Goal: Information Seeking & Learning: Compare options

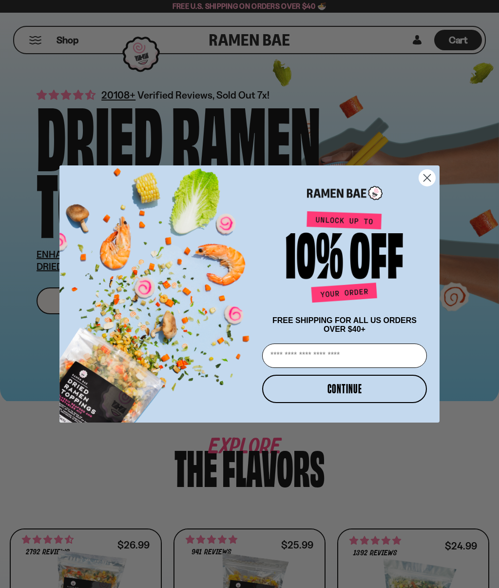
click at [429, 178] on icon "Close dialog" at bounding box center [427, 178] width 7 height 7
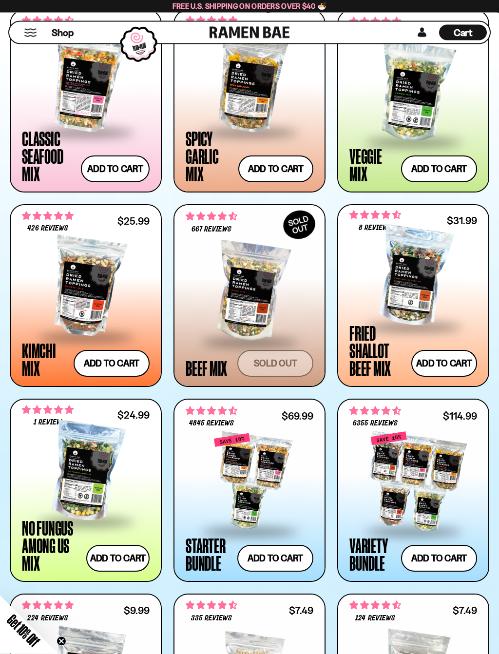
scroll to position [519, 0]
click at [272, 311] on div at bounding box center [250, 292] width 128 height 98
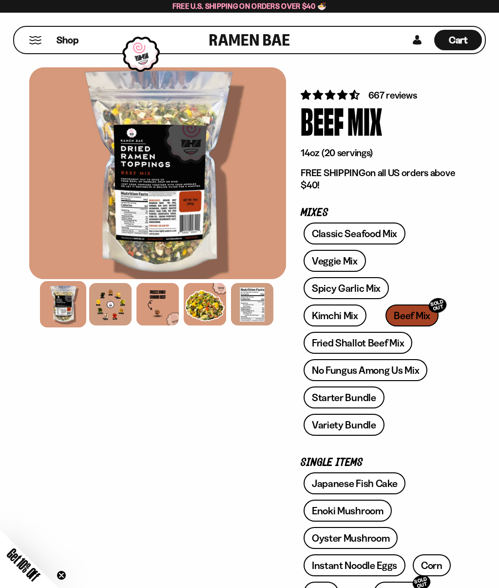
click at [191, 233] on div at bounding box center [157, 173] width 257 height 212
click at [117, 313] on div at bounding box center [110, 304] width 42 height 42
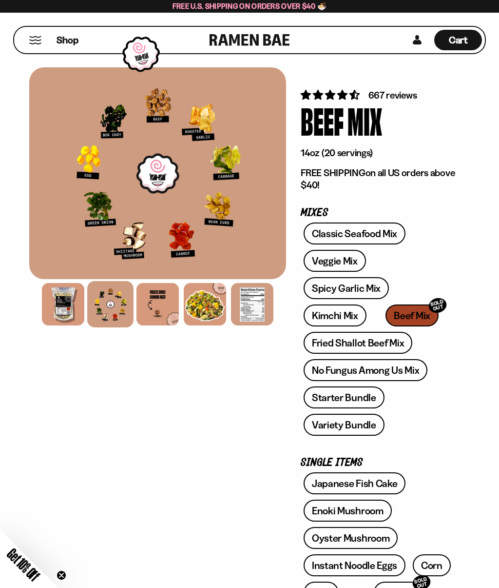
click at [419, 376] on link "No Fungus Among Us Mix" at bounding box center [366, 370] width 124 height 22
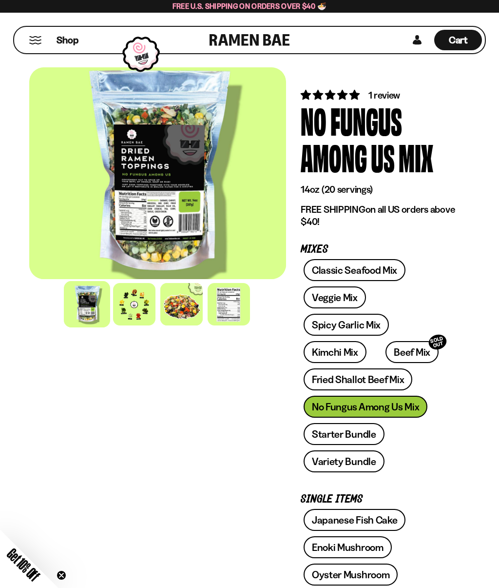
click at [138, 310] on div at bounding box center [134, 304] width 42 height 42
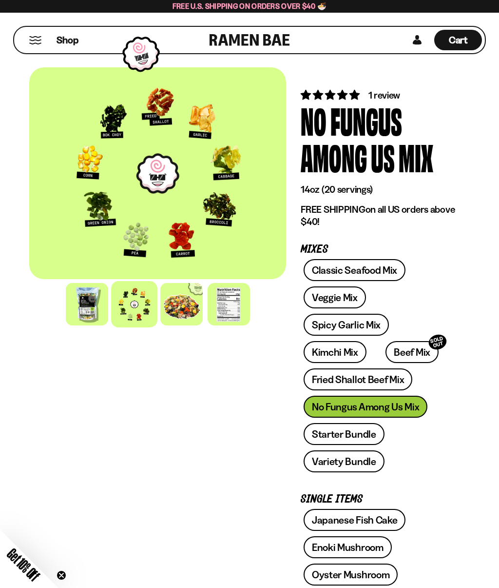
click at [373, 433] on link "Starter Bundle" at bounding box center [344, 434] width 81 height 22
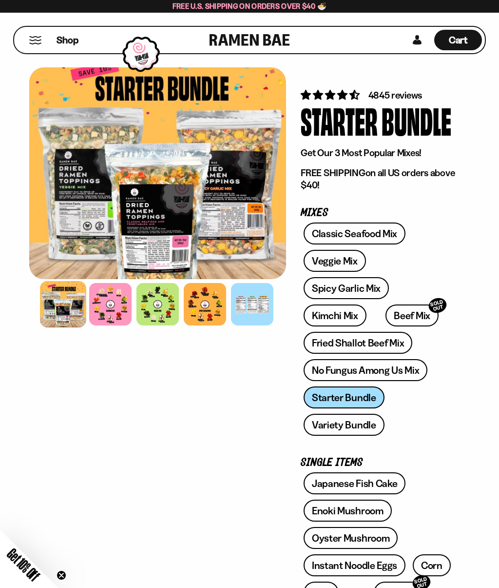
click at [115, 313] on div at bounding box center [110, 304] width 42 height 42
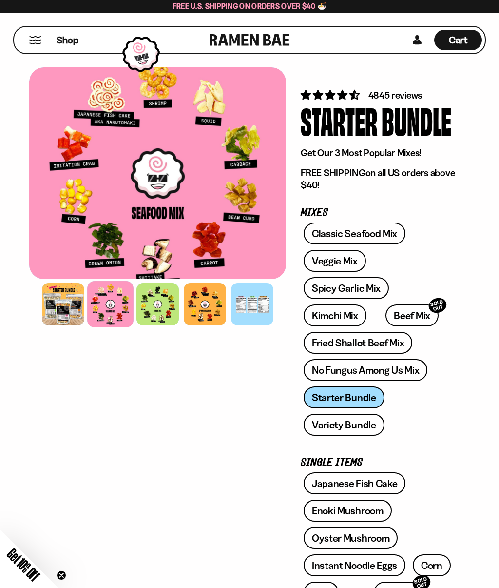
click at [163, 312] on div at bounding box center [158, 304] width 42 height 42
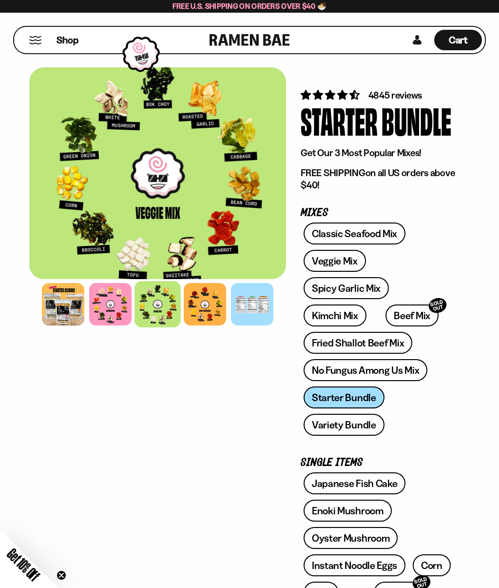
click at [214, 311] on div at bounding box center [205, 304] width 42 height 42
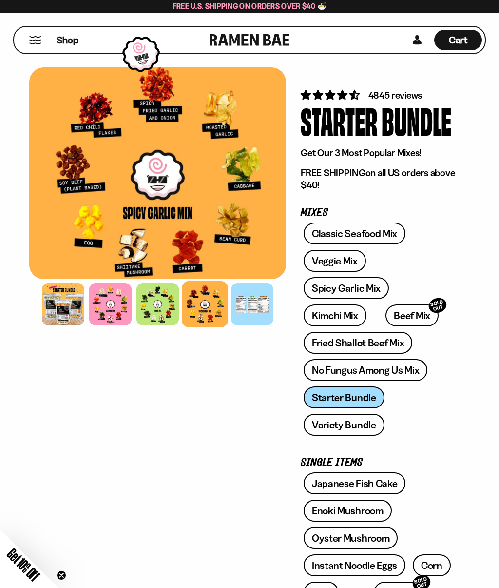
click at [364, 427] on link "Variety Bundle" at bounding box center [344, 425] width 81 height 22
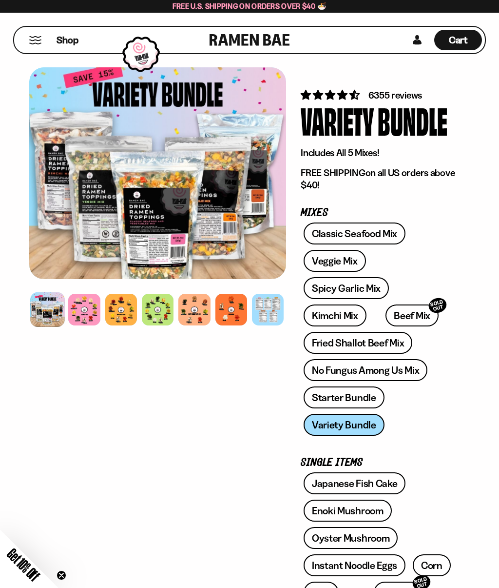
click at [99, 319] on div at bounding box center [84, 310] width 32 height 32
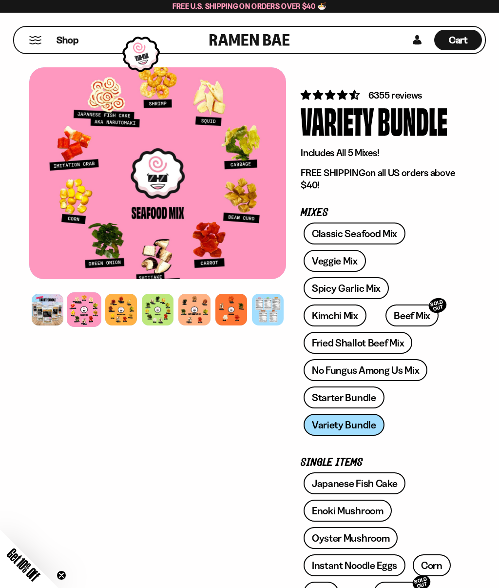
click at [127, 313] on div at bounding box center [121, 310] width 32 height 32
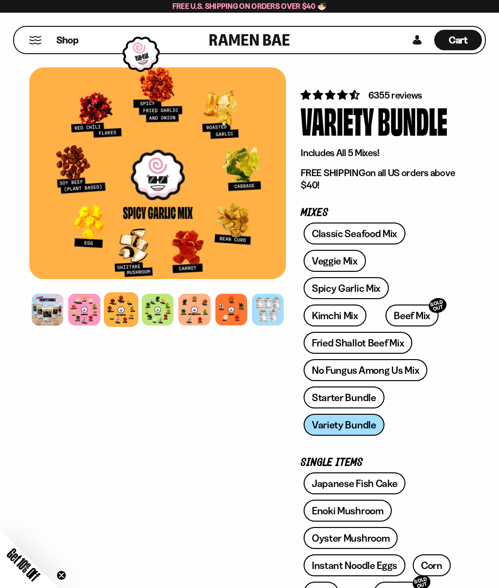
click at [162, 314] on div at bounding box center [158, 310] width 32 height 32
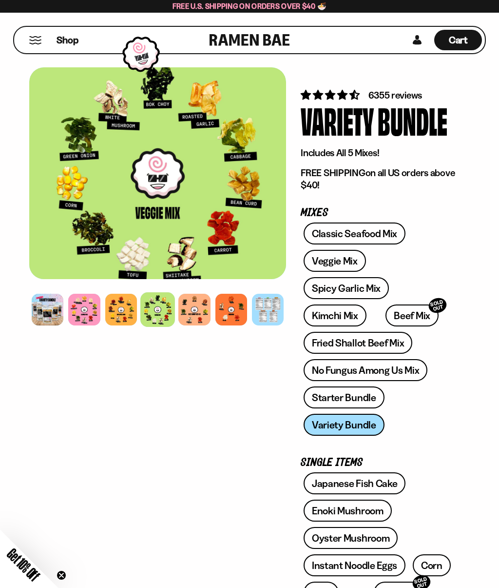
click at [202, 318] on div at bounding box center [194, 310] width 32 height 32
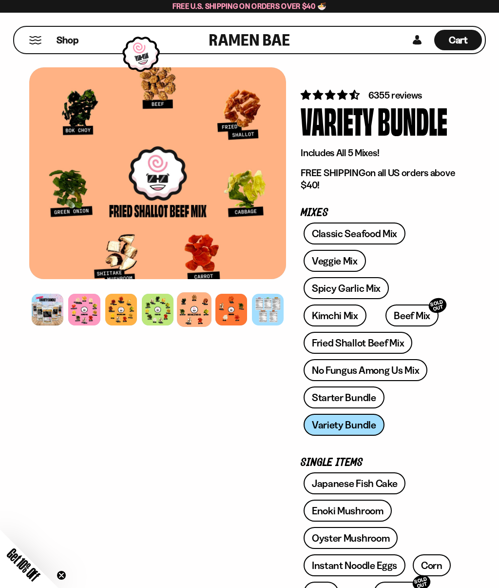
click at [233, 315] on div at bounding box center [232, 310] width 32 height 32
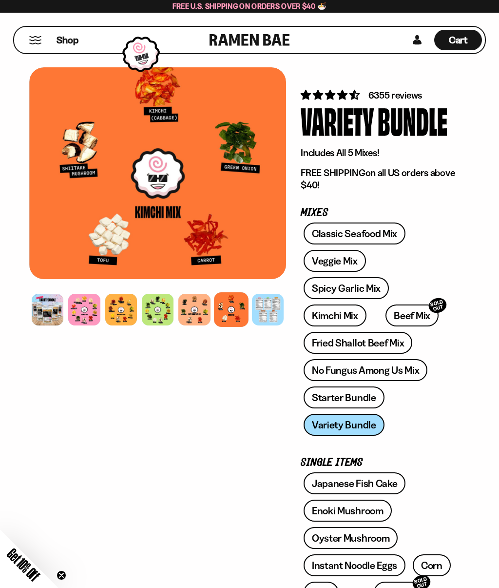
click at [200, 311] on div at bounding box center [194, 310] width 32 height 32
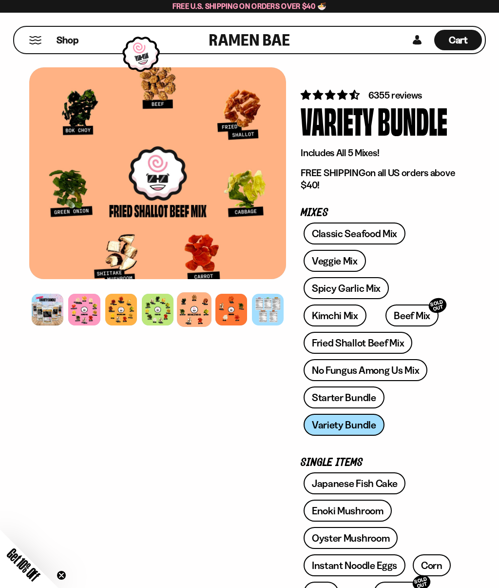
click at [233, 311] on div at bounding box center [232, 310] width 32 height 32
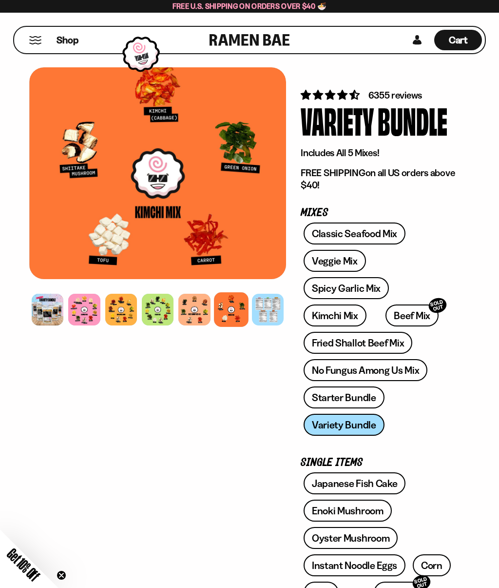
click at [279, 307] on div at bounding box center [268, 310] width 32 height 32
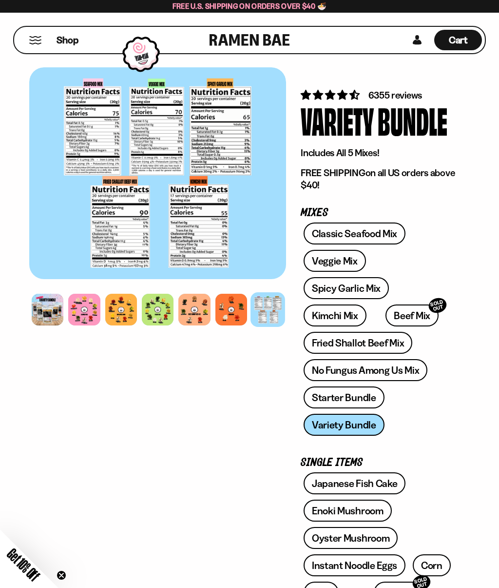
click at [194, 312] on div at bounding box center [194, 310] width 32 height 32
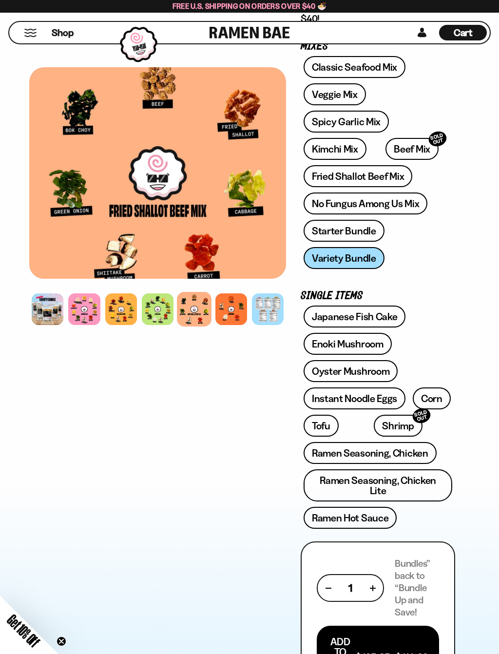
scroll to position [173, 0]
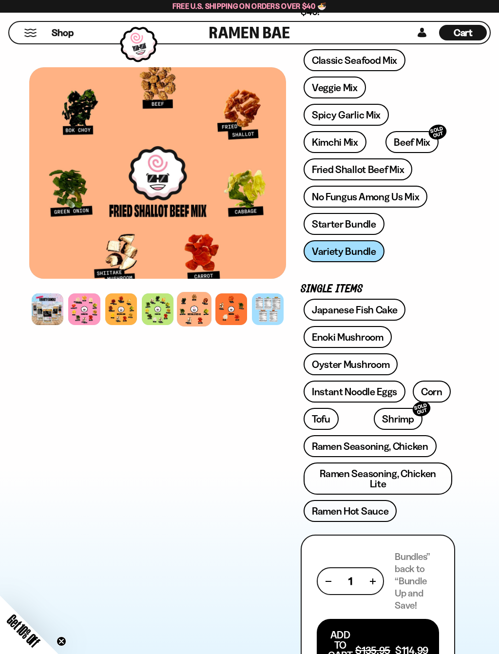
click at [374, 369] on link "Oyster Mushroom" at bounding box center [351, 365] width 95 height 22
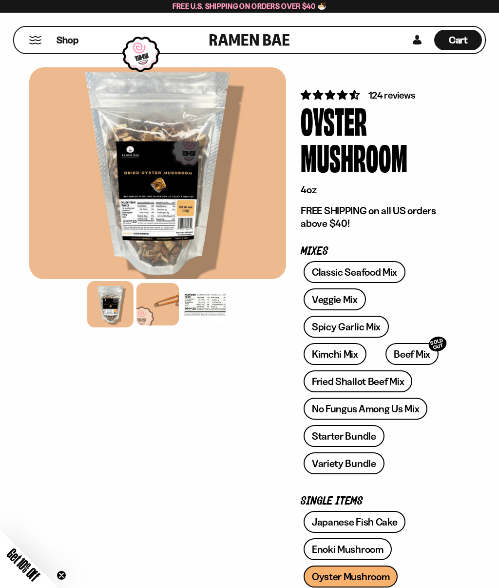
click at [164, 305] on div at bounding box center [158, 304] width 42 height 42
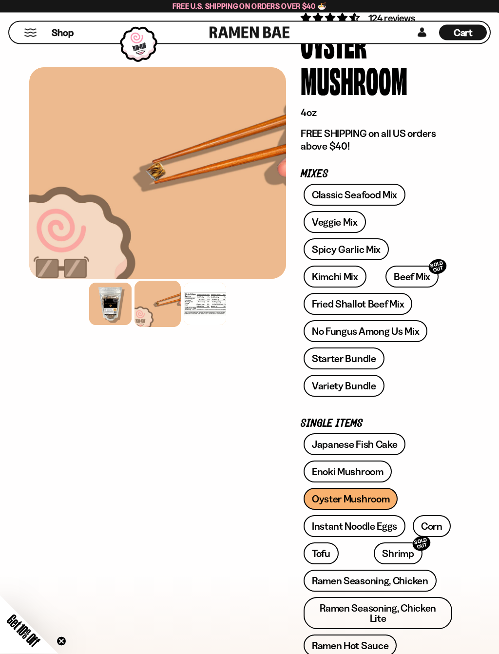
scroll to position [87, 0]
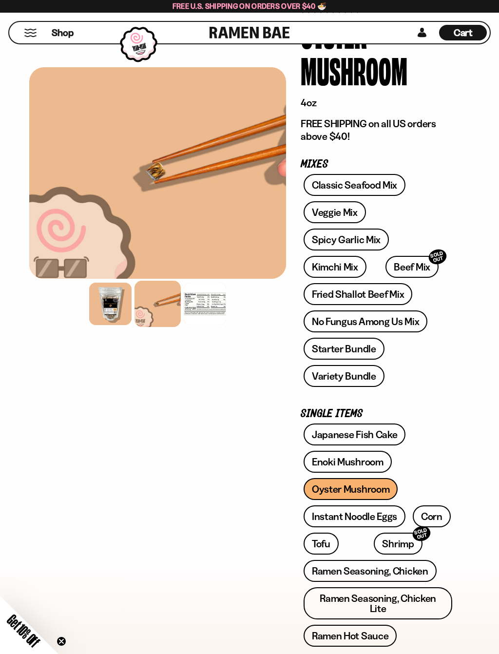
click at [372, 429] on link "Japanese Fish Cake" at bounding box center [355, 435] width 102 height 22
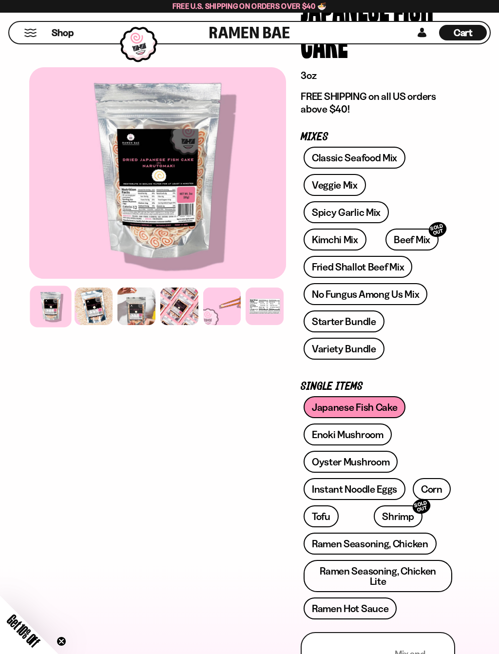
scroll to position [125, 0]
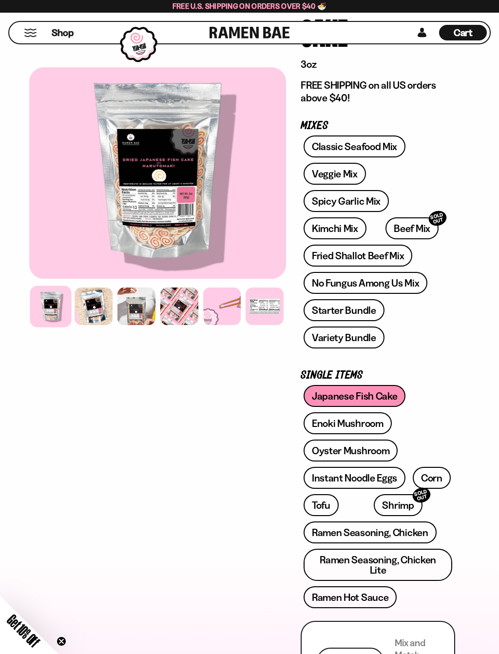
click at [377, 422] on link "Enoki Mushroom" at bounding box center [348, 424] width 88 height 22
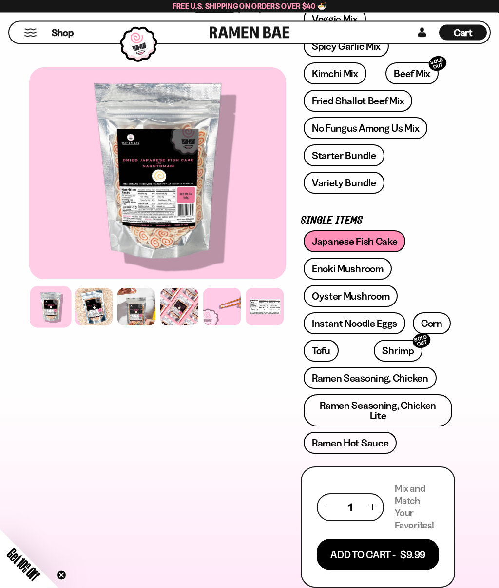
scroll to position [280, 0]
click at [359, 323] on link "Instant Noodle Eggs" at bounding box center [355, 323] width 102 height 22
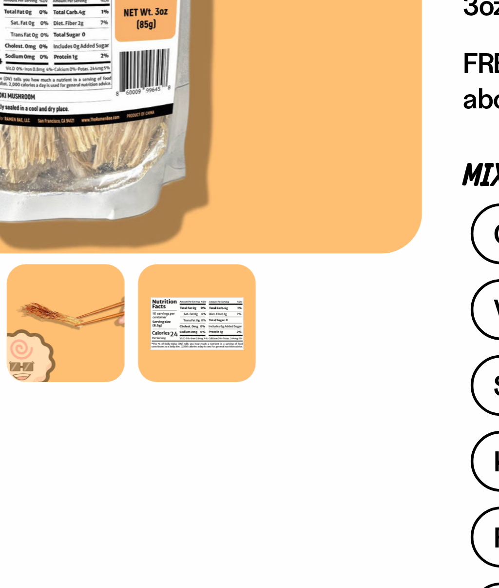
click at [137, 283] on div at bounding box center [158, 304] width 42 height 42
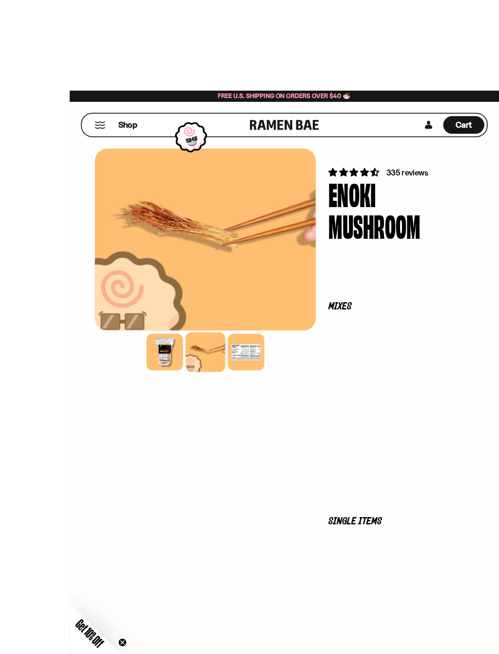
scroll to position [3, 0]
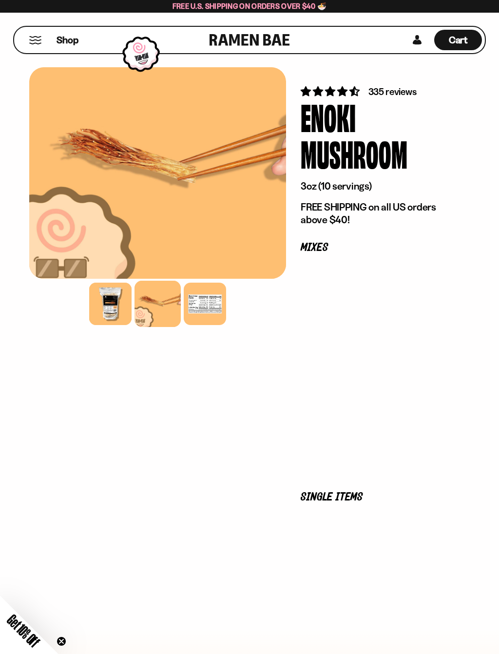
click at [279, 468] on div "FADCB6FD-DFAB-4417-9F21-029242090B77 FADCB6FD-DFAB-4417-9F21-029242090B77" at bounding box center [157, 634] width 257 height 1148
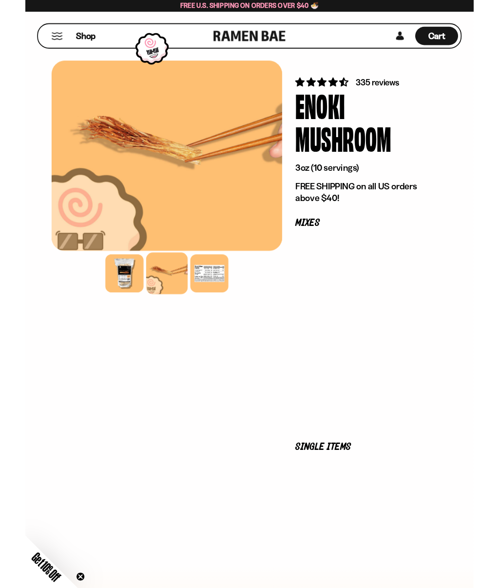
scroll to position [0, 0]
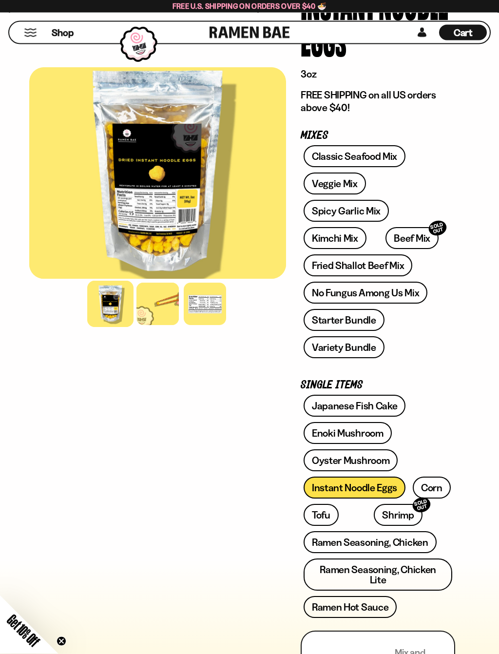
scroll to position [116, 0]
click at [414, 547] on link "Ramen Seasoning, Chicken" at bounding box center [370, 543] width 133 height 22
